Goal: Task Accomplishment & Management: Manage account settings

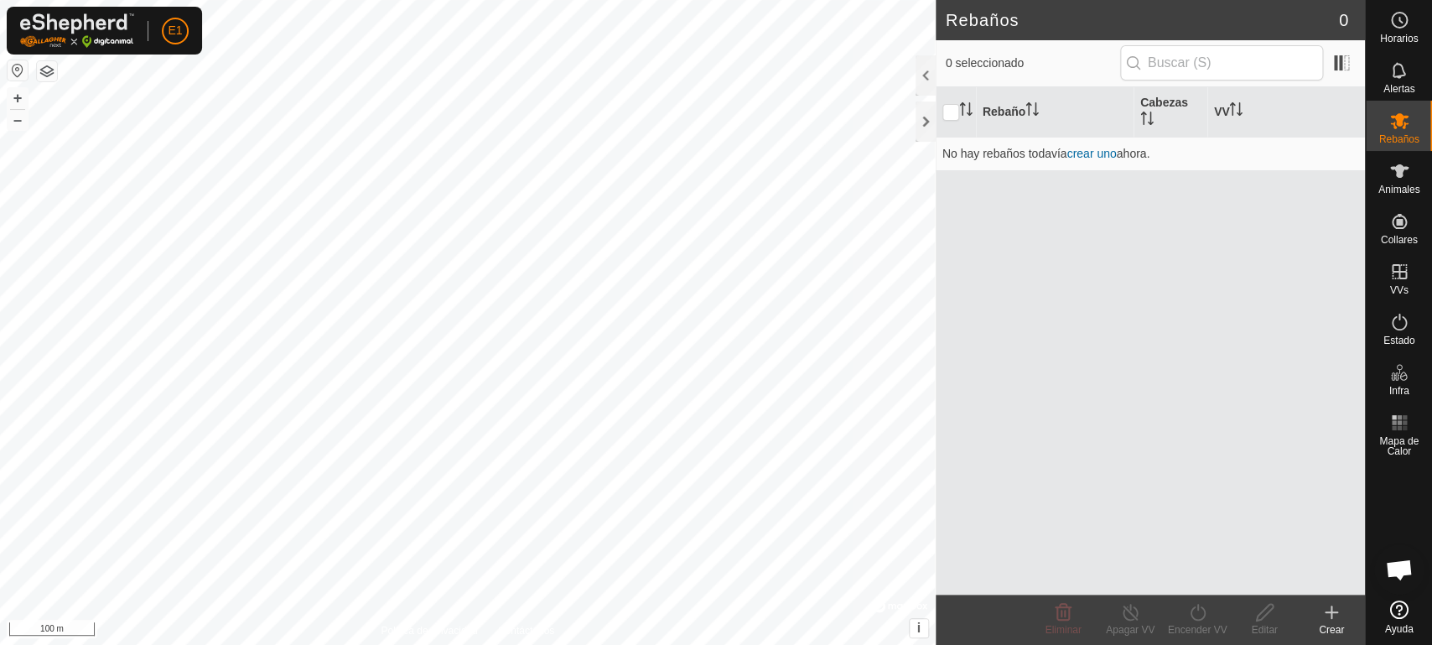
click at [1274, 189] on div "Rebaños 0 0 seleccionado Rebaño Cabezas VV No hay rebaños todavía crear uno aho…" at bounding box center [682, 322] width 1365 height 645
click at [11, 121] on button "–" at bounding box center [18, 120] width 20 height 20
click at [999, 325] on div "Rebaños 0 0 seleccionado Rebaño Cabezas VV No hay rebaños todavía crear uno aho…" at bounding box center [682, 322] width 1365 height 645
click at [1013, 242] on div "Rebaños 0 0 seleccionado Rebaño Cabezas VV No hay rebaños todavía crear uno aho…" at bounding box center [682, 322] width 1365 height 645
click at [18, 122] on button "–" at bounding box center [18, 120] width 20 height 20
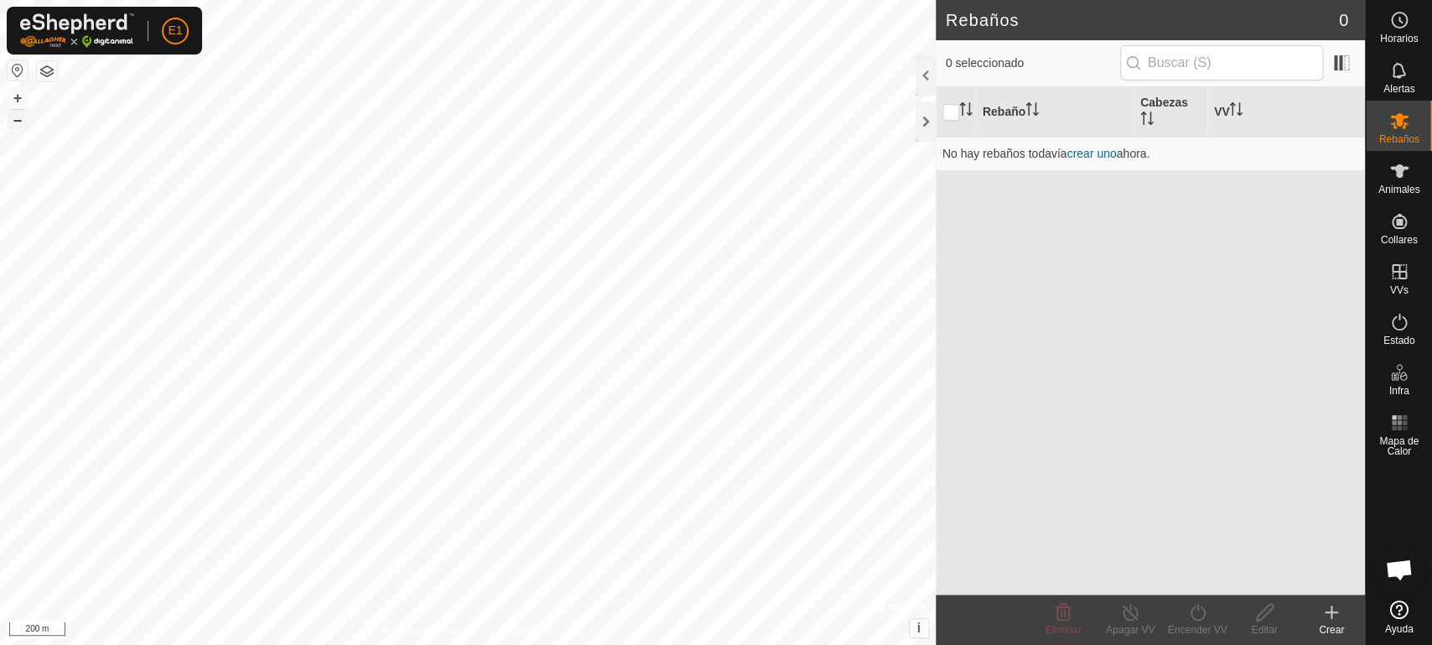
click at [18, 122] on button "–" at bounding box center [18, 120] width 20 height 20
click at [20, 101] on button "+" at bounding box center [18, 98] width 20 height 20
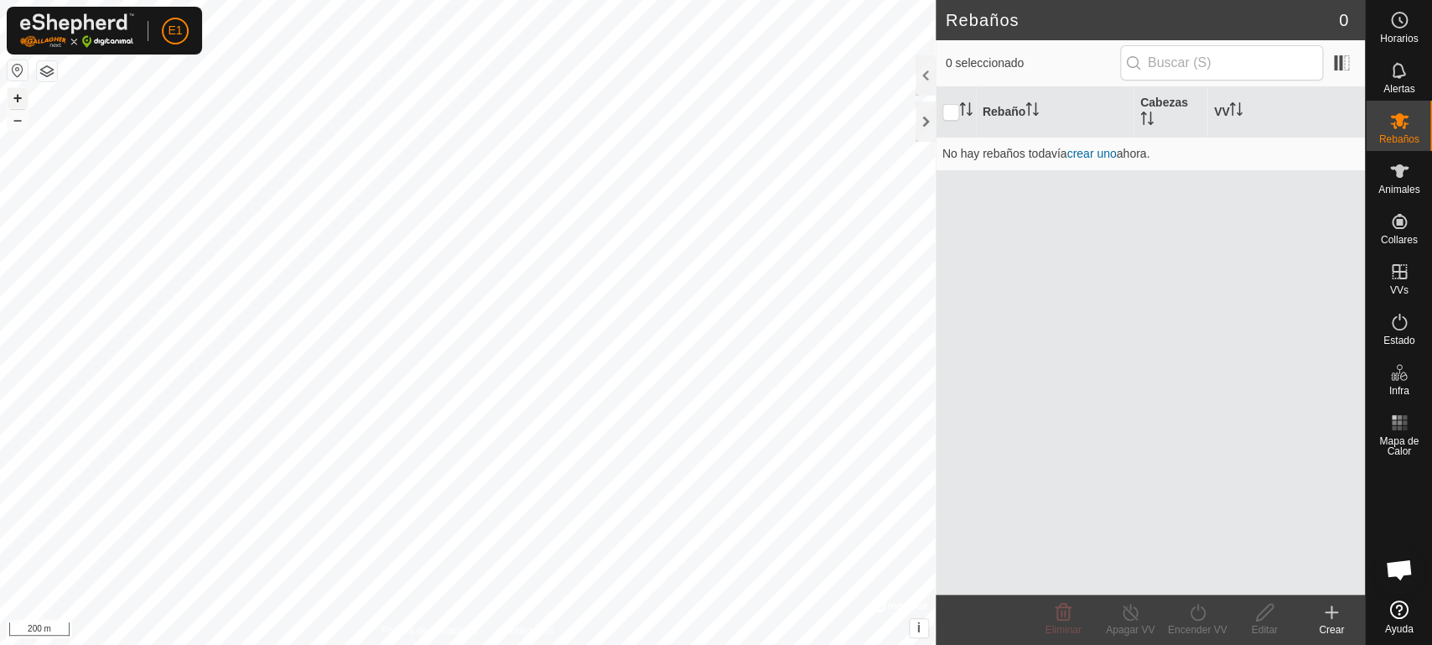
click at [20, 101] on button "+" at bounding box center [18, 98] width 20 height 20
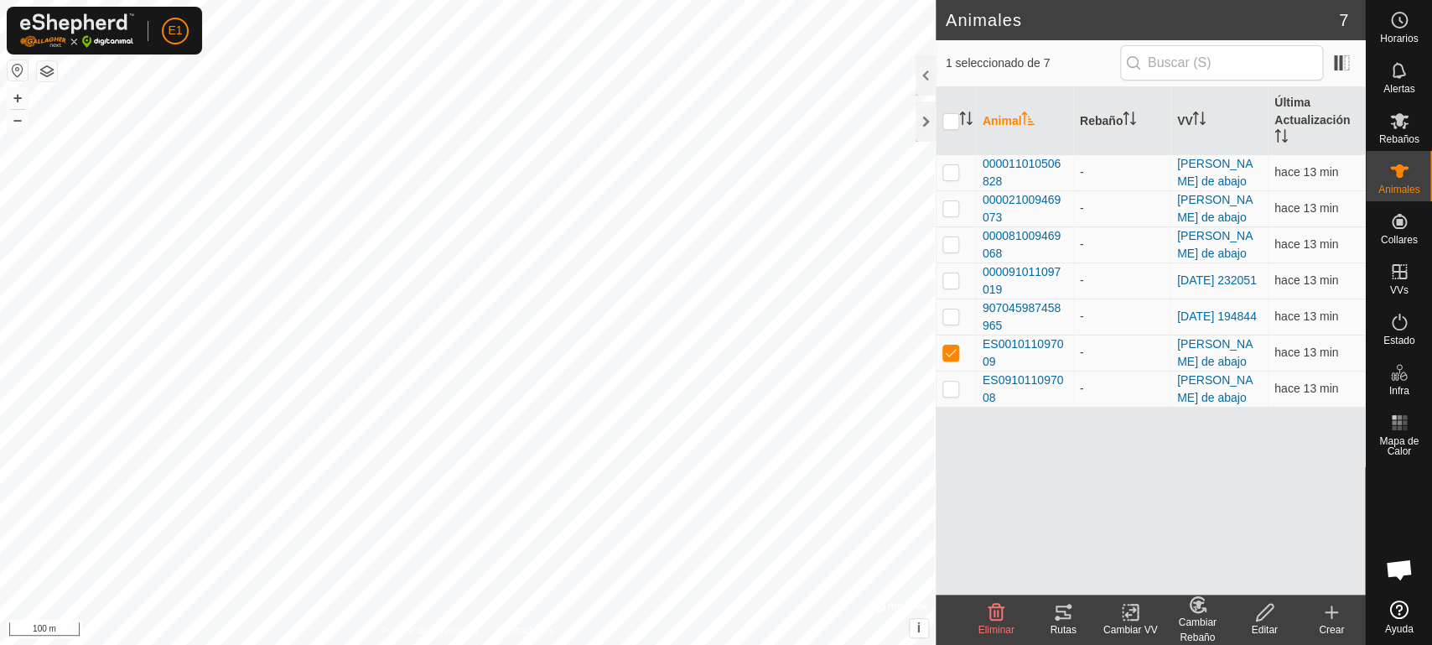
click at [1074, 628] on div "Rutas" at bounding box center [1063, 629] width 67 height 15
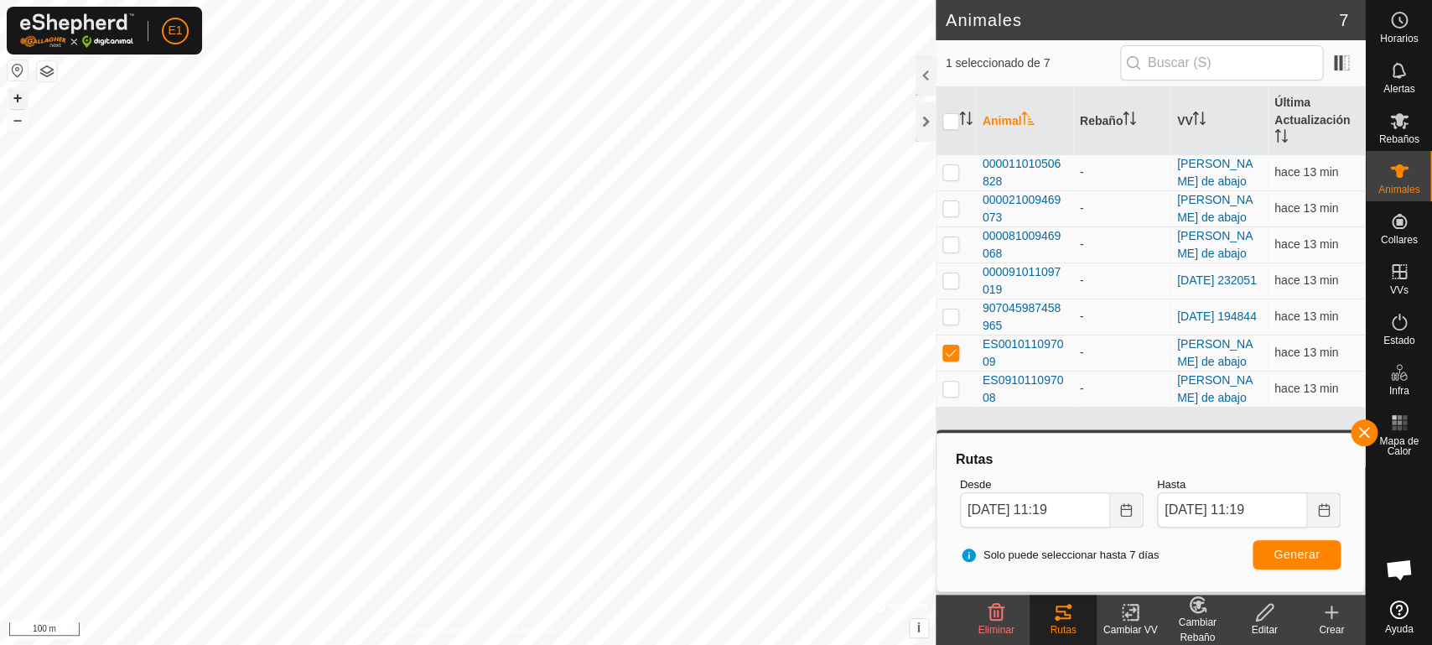
click at [15, 96] on button "+" at bounding box center [18, 98] width 20 height 20
drag, startPoint x: 1071, startPoint y: 374, endPoint x: 1045, endPoint y: 377, distance: 27.0
click at [1045, 377] on td "ES091011097008" at bounding box center [1024, 389] width 97 height 36
click at [1362, 428] on button "button" at bounding box center [1364, 432] width 27 height 27
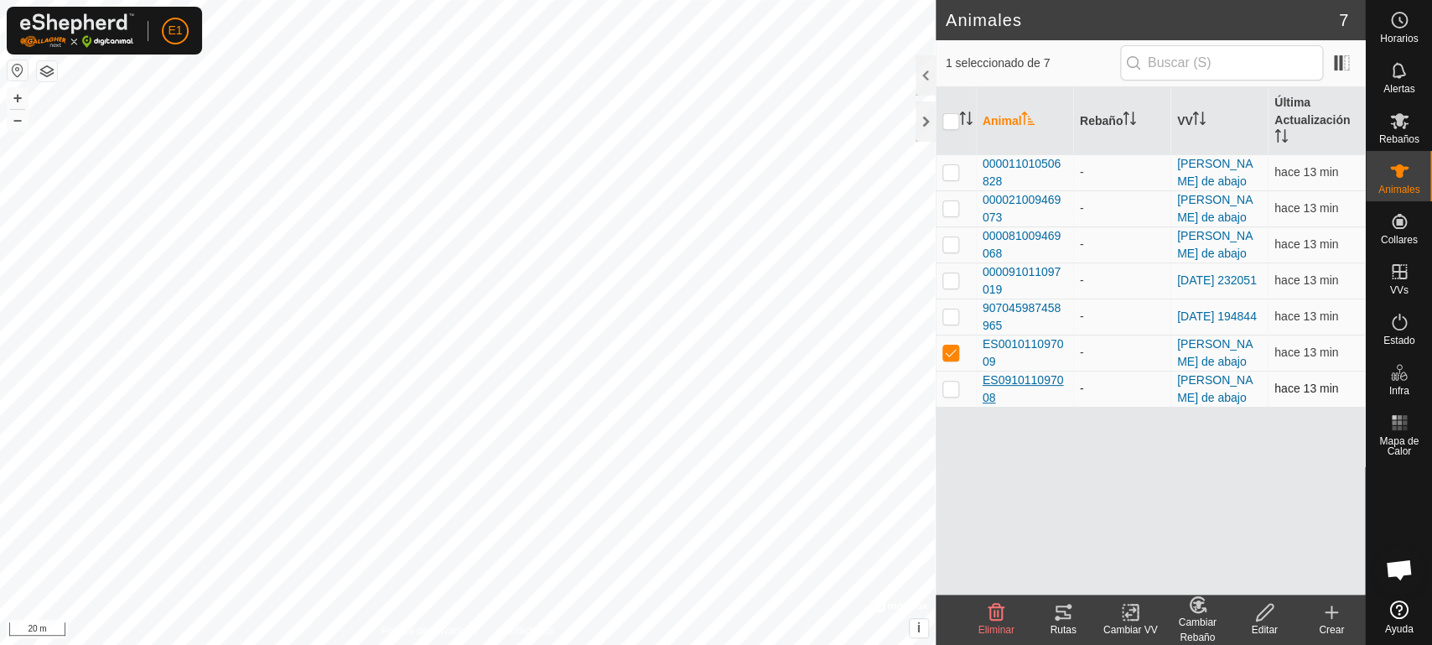
click at [1021, 386] on span "ES091011097008" at bounding box center [1025, 388] width 84 height 35
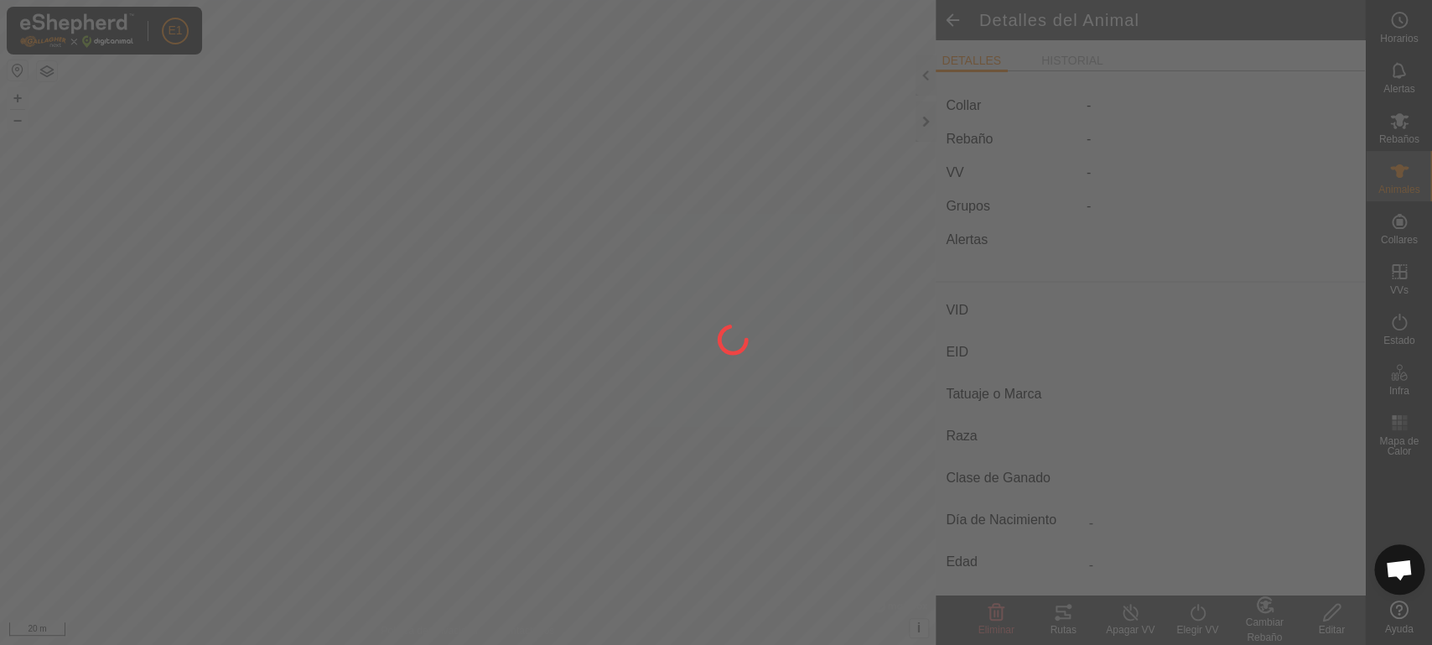
type input "ES091011097008"
type input "-"
type input "cruzada"
type input "-"
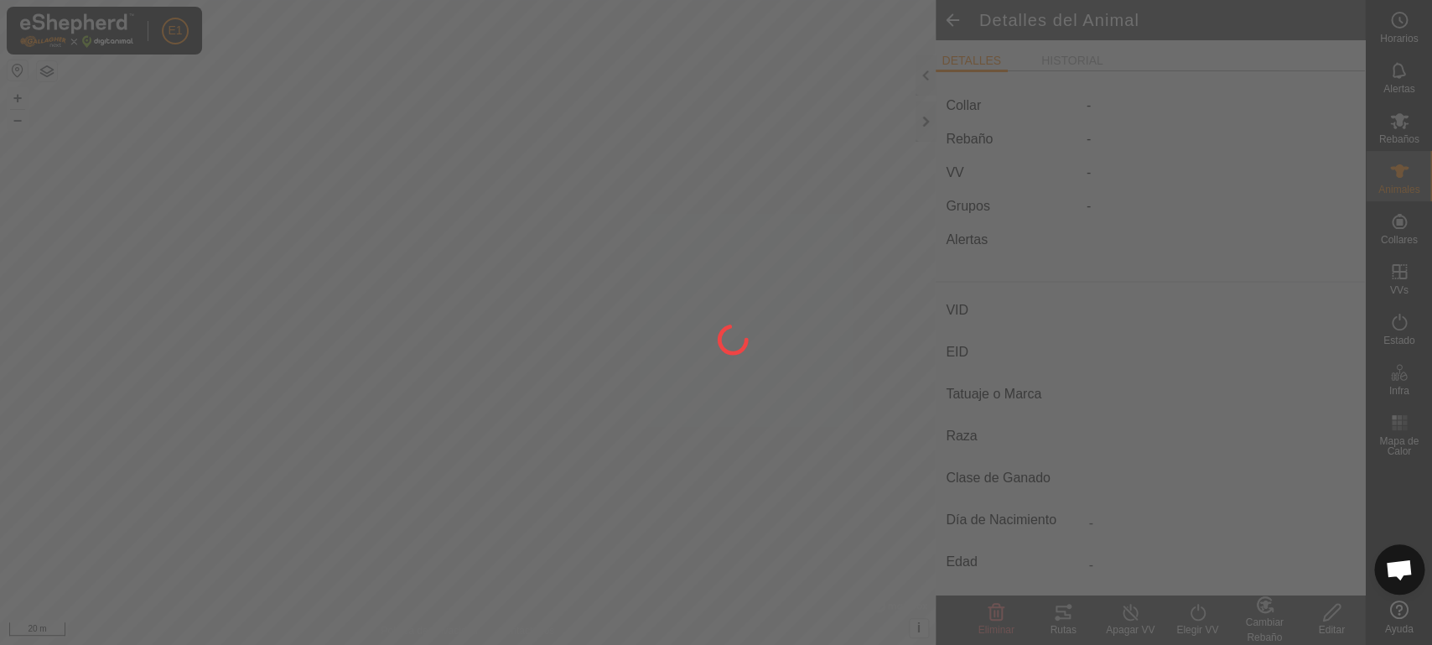
type input "0 kg"
type input "-"
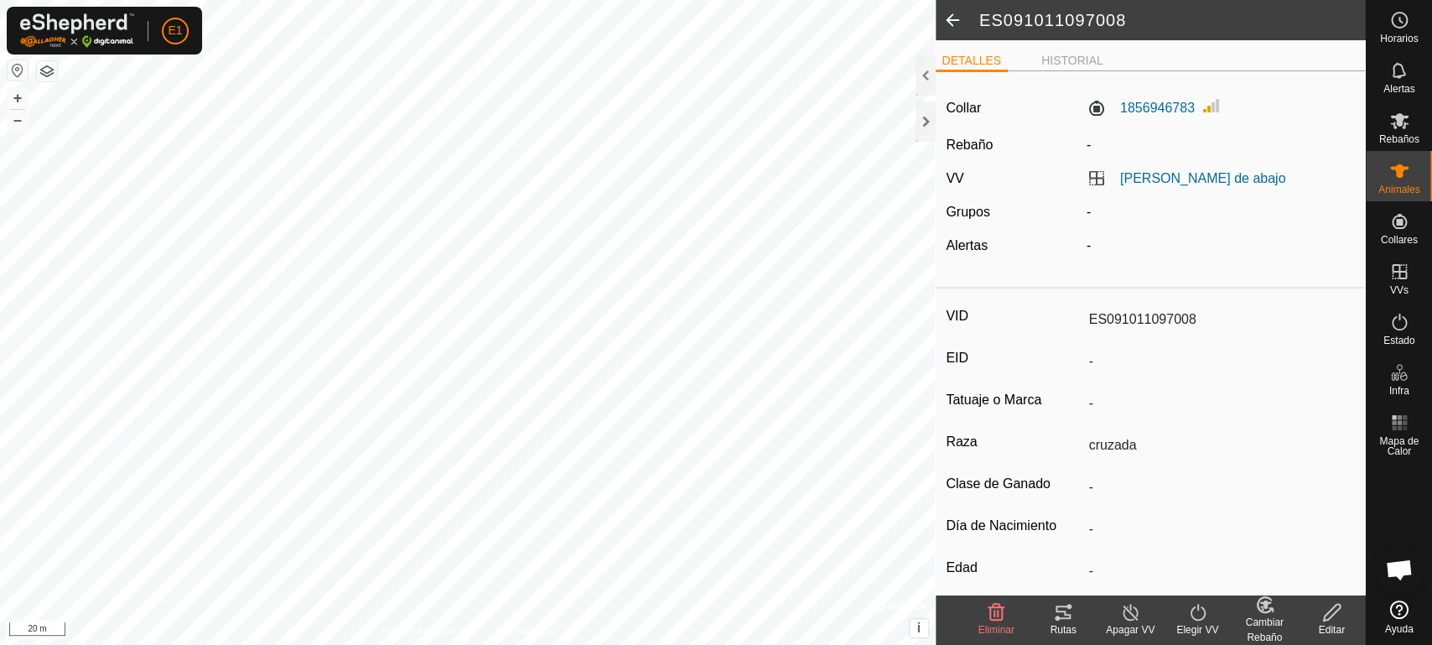
click at [1059, 619] on icon at bounding box center [1057, 617] width 5 height 5
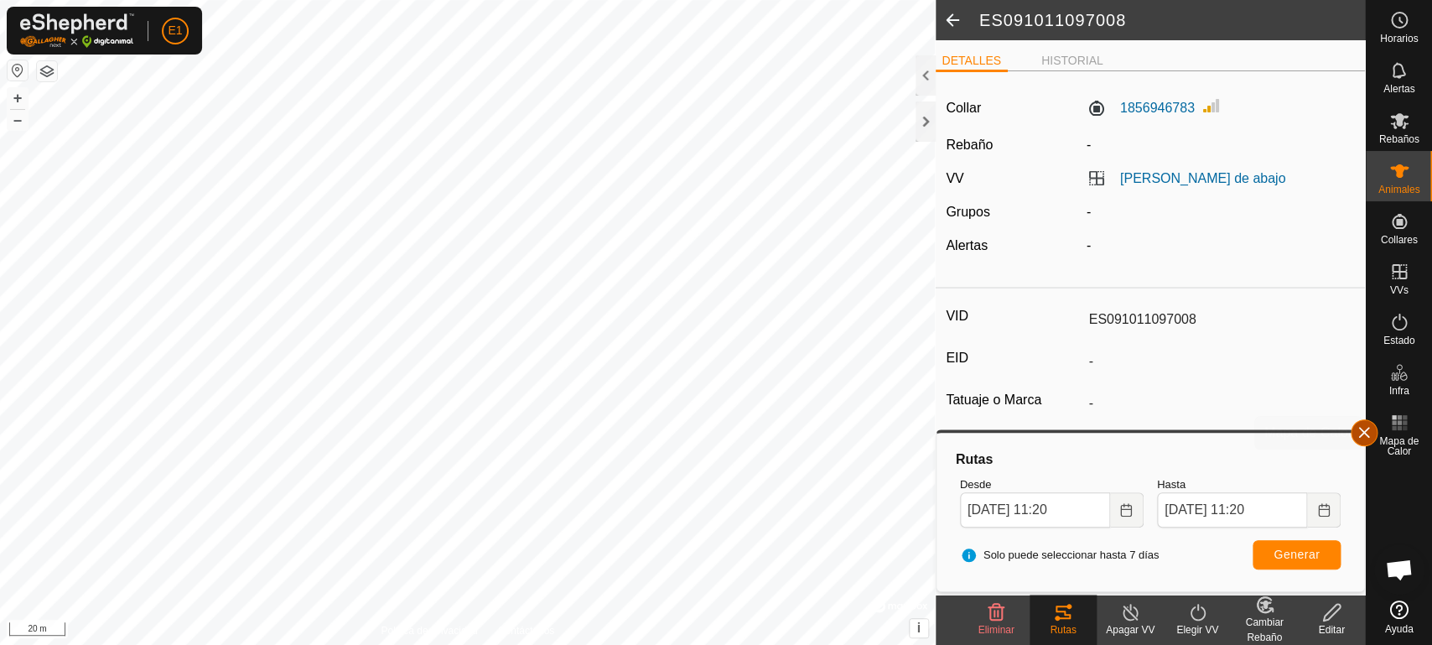
click at [1371, 433] on button "button" at bounding box center [1364, 432] width 27 height 27
